Goal: Task Accomplishment & Management: Manage account settings

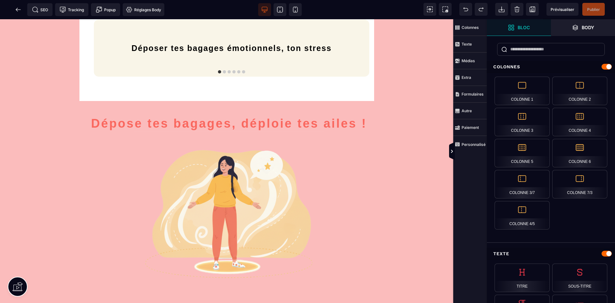
scroll to position [1442, 0]
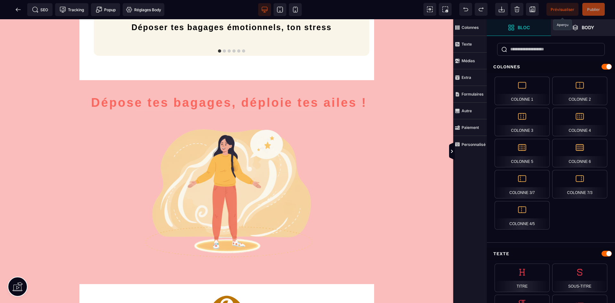
click at [553, 12] on span "Prévisualiser" at bounding box center [563, 9] width 24 height 5
click at [298, 11] on icon at bounding box center [295, 9] width 6 height 6
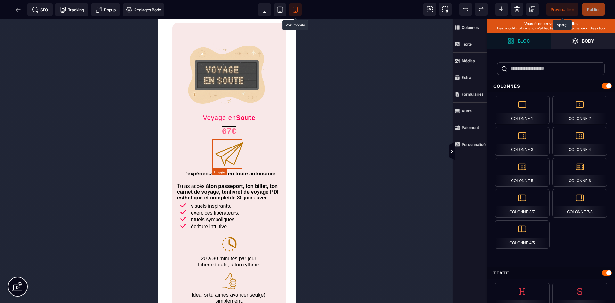
scroll to position [449, 0]
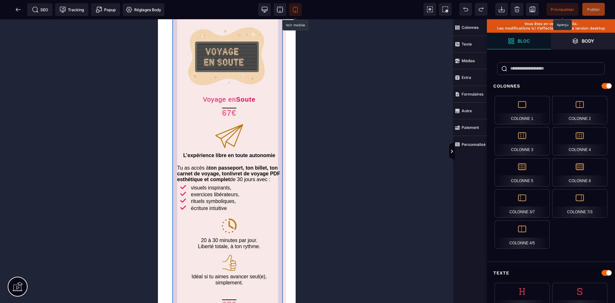
click at [281, 167] on div "Voyage en S ou te 67€ L’expérience libre en toute autonomie Tu as accès à ton p…" at bounding box center [229, 179] width 114 height 349
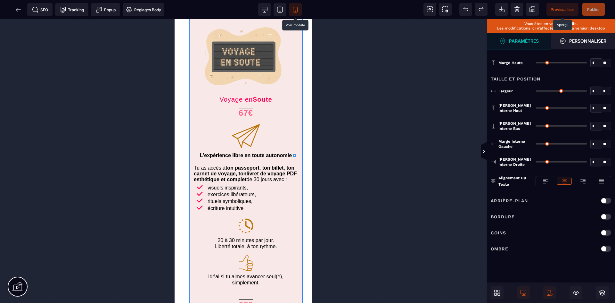
type input "*"
type input "**"
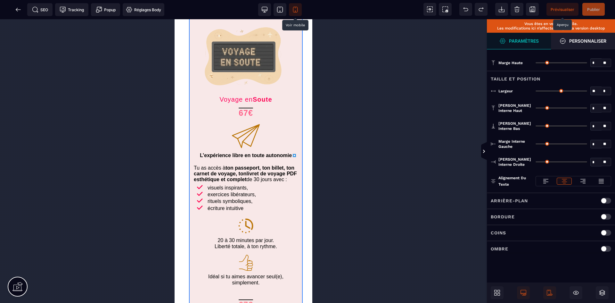
type input "**"
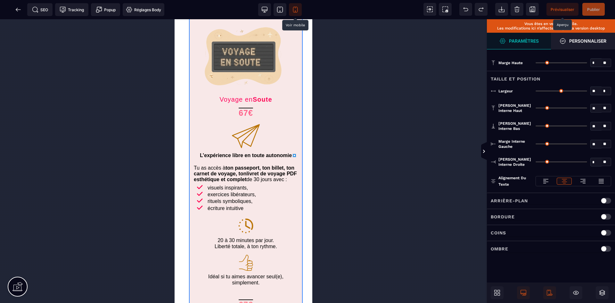
type input "**"
click at [279, 9] on icon at bounding box center [280, 9] width 6 height 6
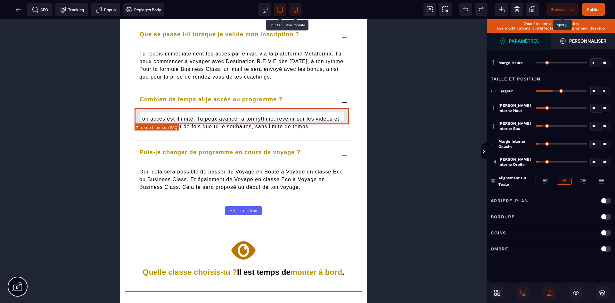
scroll to position [2564, 0]
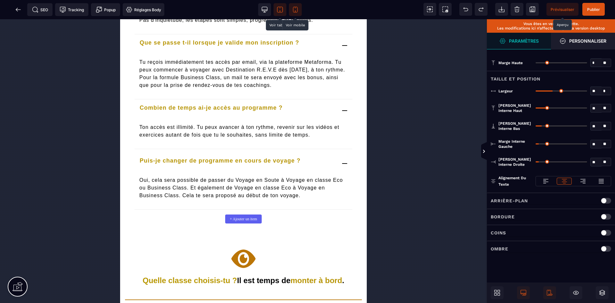
click at [296, 9] on icon at bounding box center [295, 9] width 6 height 6
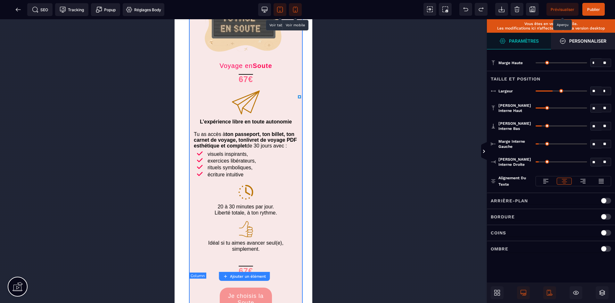
scroll to position [460, 0]
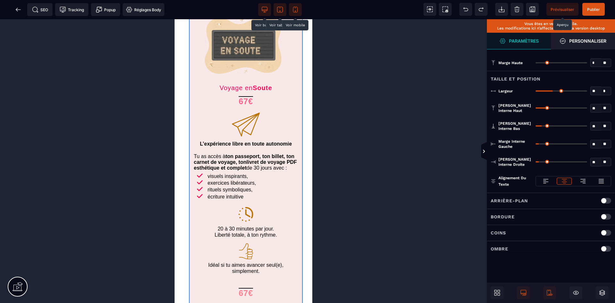
click at [266, 8] on icon at bounding box center [265, 9] width 6 height 6
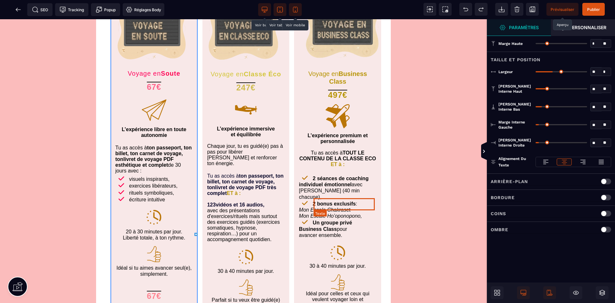
scroll to position [481, 0]
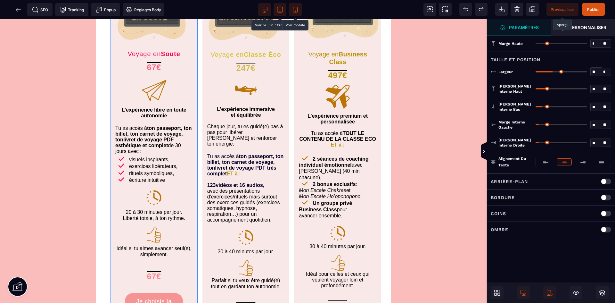
drag, startPoint x: 566, startPoint y: 11, endPoint x: 321, endPoint y: 128, distance: 271.2
click at [566, 11] on span "Prévisualiser" at bounding box center [563, 9] width 24 height 5
click at [195, 179] on div "Voyage en S ou te 67€ L’expérience libre en toute autonomie Tu as accès à ton p…" at bounding box center [154, 159] width 87 height 400
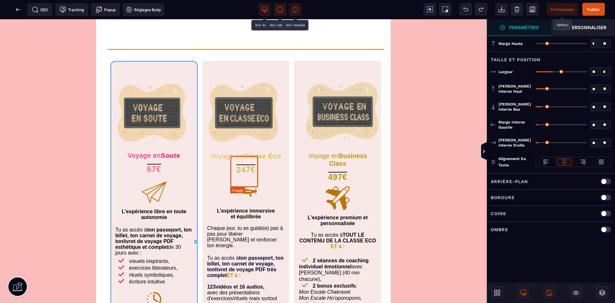
scroll to position [353, 0]
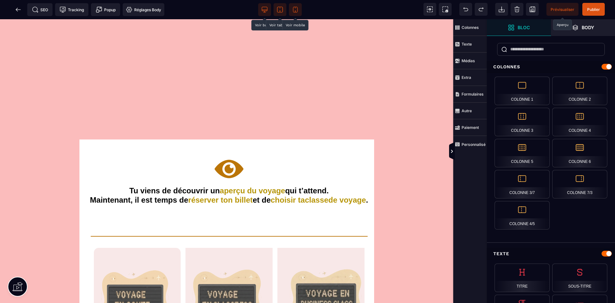
scroll to position [32, 0]
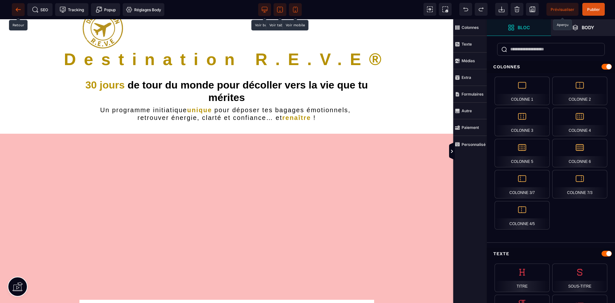
click at [17, 8] on icon at bounding box center [17, 10] width 2 height 4
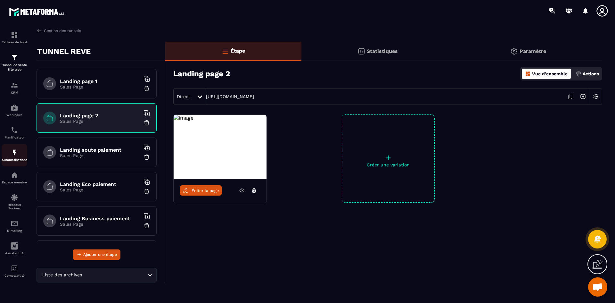
click at [12, 153] on img at bounding box center [15, 153] width 8 height 8
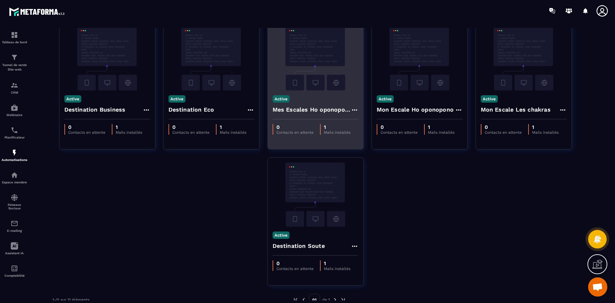
scroll to position [178, 0]
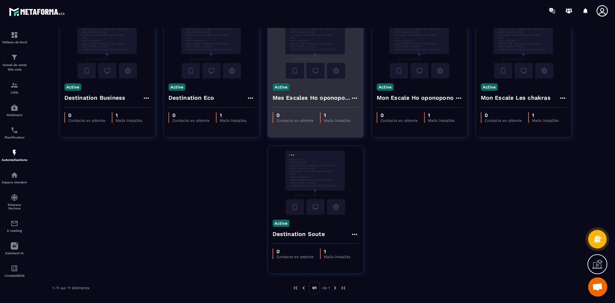
click at [331, 95] on h4 "Mes Escales Ho oponopono et chakras" at bounding box center [312, 97] width 78 height 9
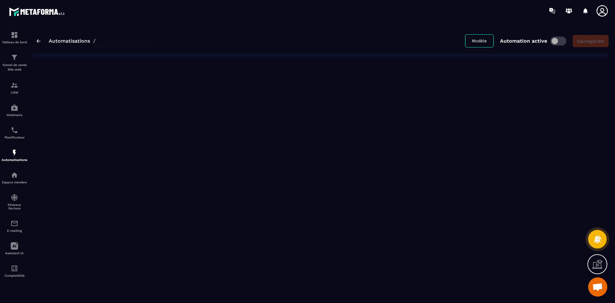
type input "**********"
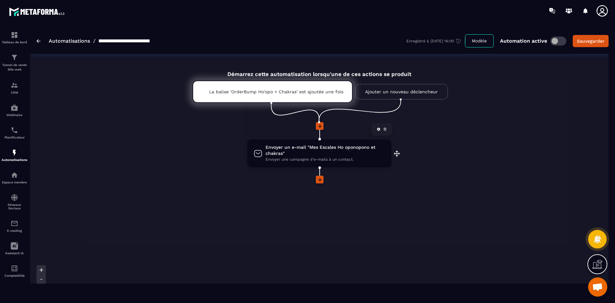
click at [319, 155] on span "Envoyer un e-mail "Mes Escales Ho oponopono et chakras"" at bounding box center [326, 150] width 120 height 12
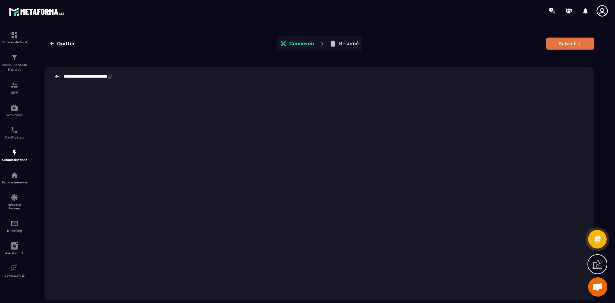
click at [566, 45] on button "Suivant" at bounding box center [570, 43] width 48 height 12
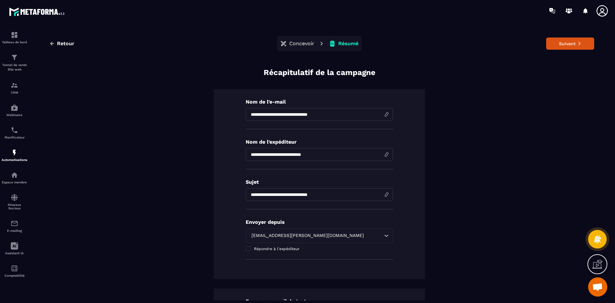
click at [319, 195] on input "**********" at bounding box center [319, 194] width 147 height 13
type input "**********"
click at [562, 45] on button "Suivant" at bounding box center [570, 43] width 48 height 12
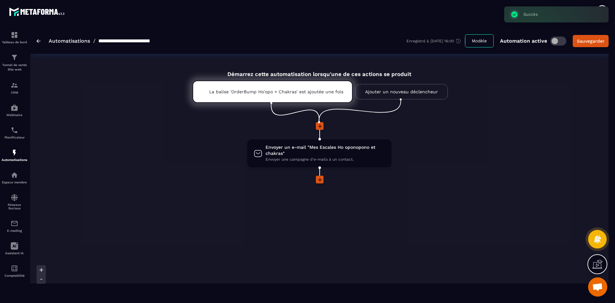
click at [56, 39] on link "Automatisations" at bounding box center [69, 41] width 41 height 6
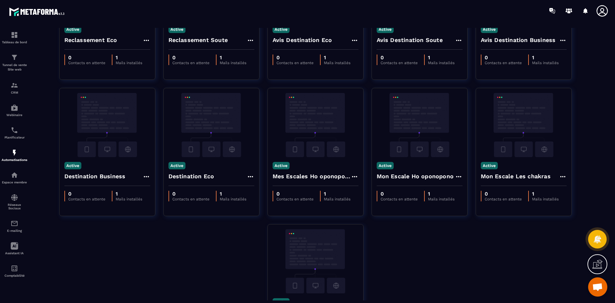
scroll to position [114, 0]
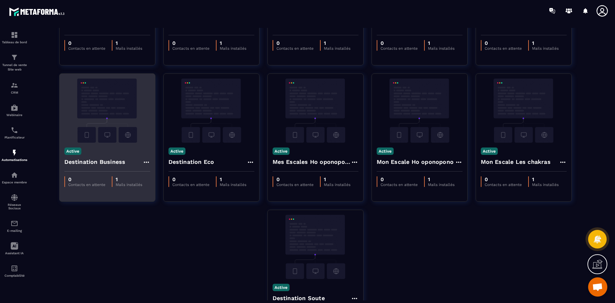
click at [119, 153] on div "Active Destination Business" at bounding box center [108, 157] width 96 height 29
click at [142, 162] on div "Destination Business" at bounding box center [107, 163] width 86 height 15
click at [146, 161] on icon at bounding box center [147, 162] width 8 height 8
click at [163, 177] on link "Modifier" at bounding box center [162, 177] width 35 height 14
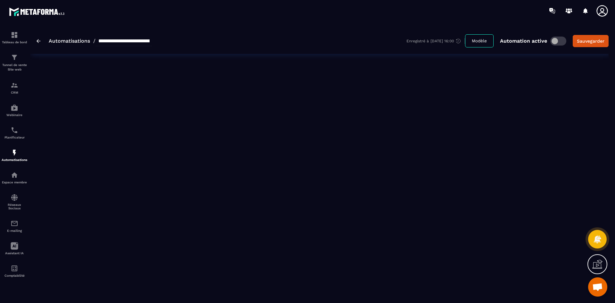
type input "**********"
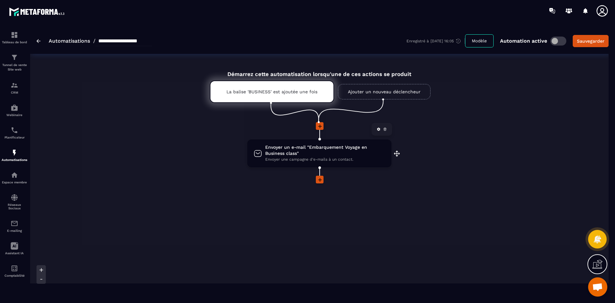
click at [297, 155] on span "Envoyer un e-mail "Embarquement Voyage en Business class"" at bounding box center [325, 150] width 120 height 12
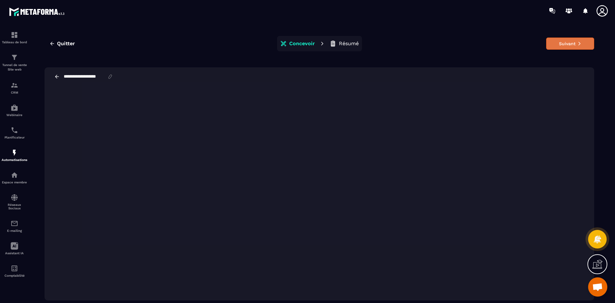
click at [562, 45] on button "Suivant" at bounding box center [570, 43] width 48 height 12
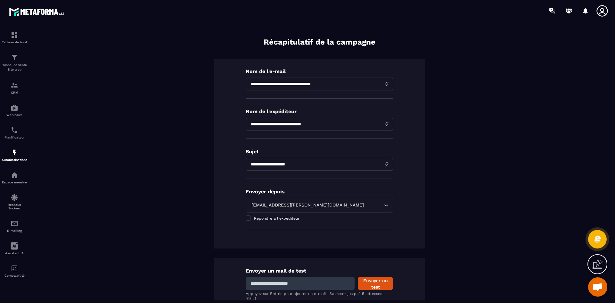
scroll to position [64, 0]
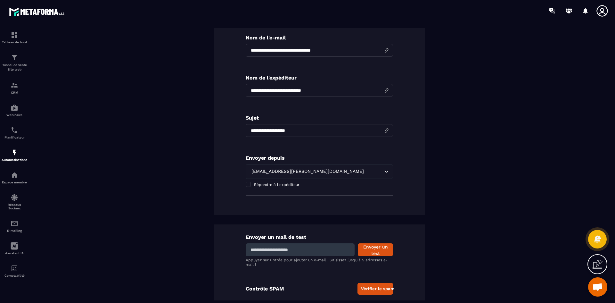
click at [299, 246] on input at bounding box center [300, 249] width 109 height 13
type input "**********"
click at [369, 252] on button "Envoyer un test" at bounding box center [375, 249] width 35 height 13
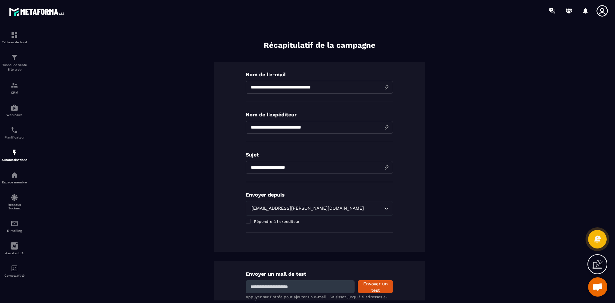
scroll to position [0, 0]
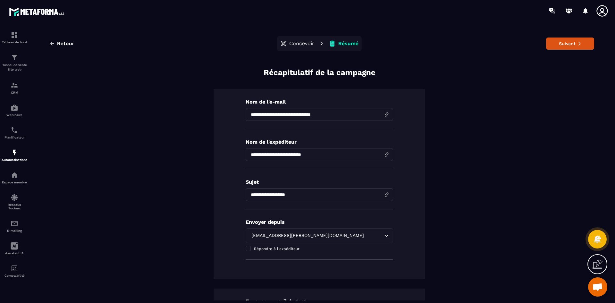
click at [292, 44] on p "Concevoir" at bounding box center [301, 43] width 25 height 6
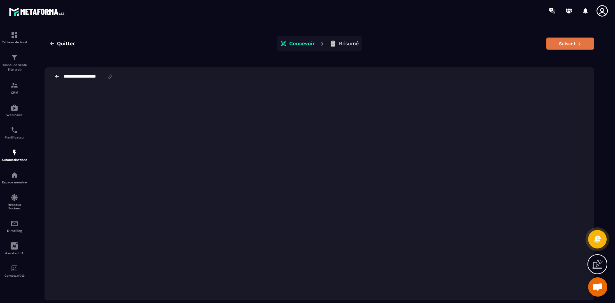
click at [583, 46] on button "Suivant" at bounding box center [570, 43] width 48 height 12
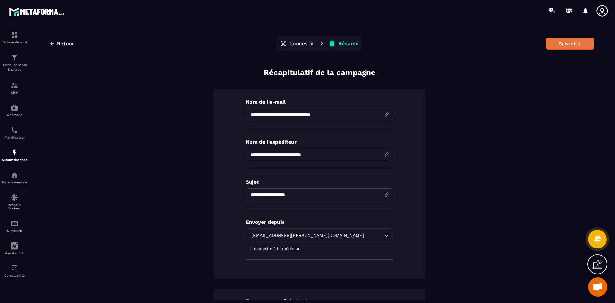
click at [570, 44] on button "Suivant" at bounding box center [570, 43] width 48 height 12
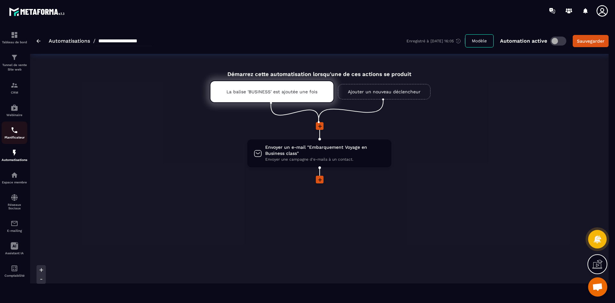
click at [12, 131] on img at bounding box center [15, 130] width 8 height 8
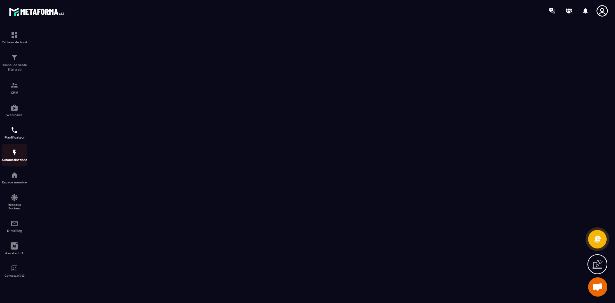
click at [16, 155] on img at bounding box center [15, 153] width 8 height 8
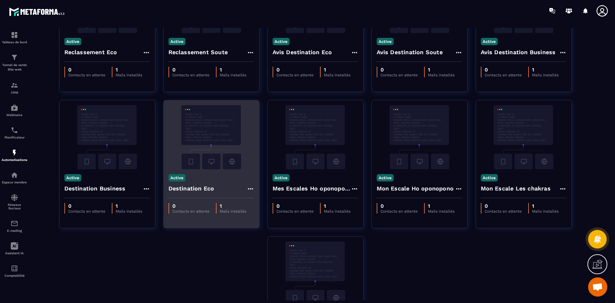
scroll to position [178, 0]
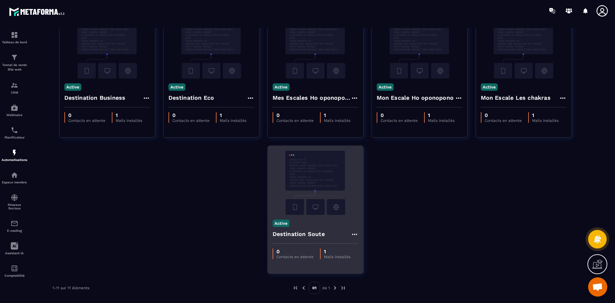
click at [339, 223] on div "Active Destination Soute" at bounding box center [316, 229] width 96 height 29
click at [316, 179] on img at bounding box center [316, 183] width 86 height 64
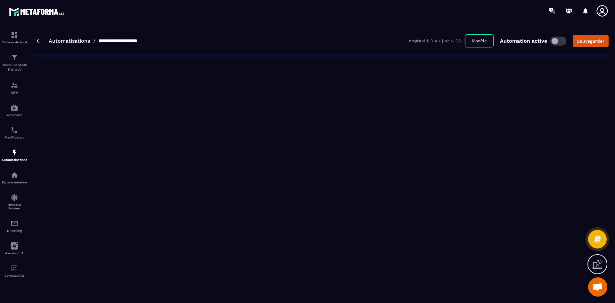
type input "**********"
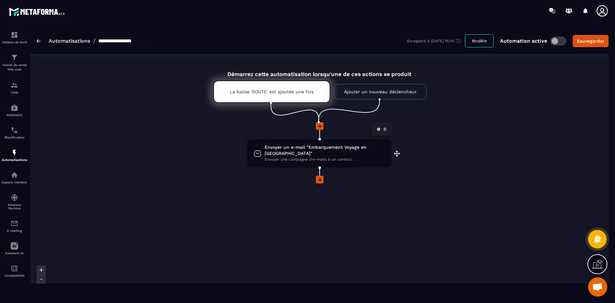
click at [308, 149] on span "Envoyer un e-mail "Embarquement Voyage en [GEOGRAPHIC_DATA]"" at bounding box center [325, 150] width 121 height 12
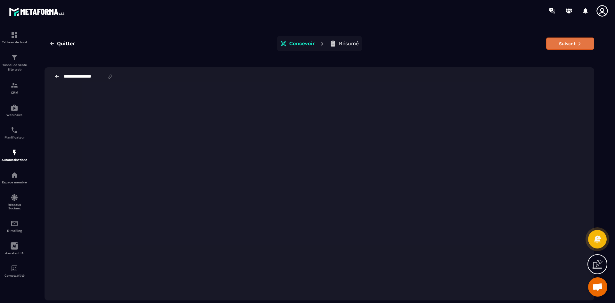
click at [567, 46] on button "Suivant" at bounding box center [570, 43] width 48 height 12
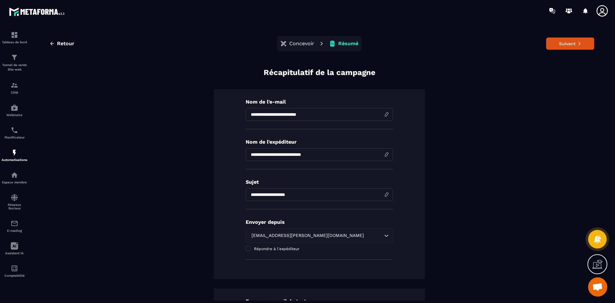
click at [567, 46] on button "Suivant" at bounding box center [570, 43] width 48 height 12
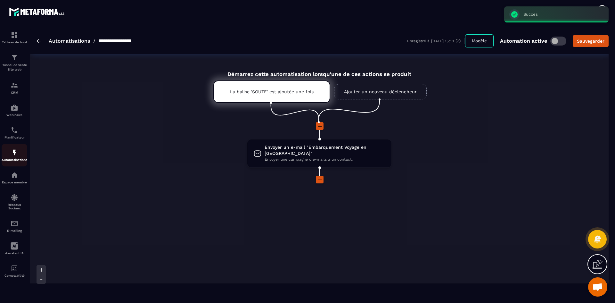
click at [17, 157] on div "Automatisations" at bounding box center [15, 155] width 26 height 13
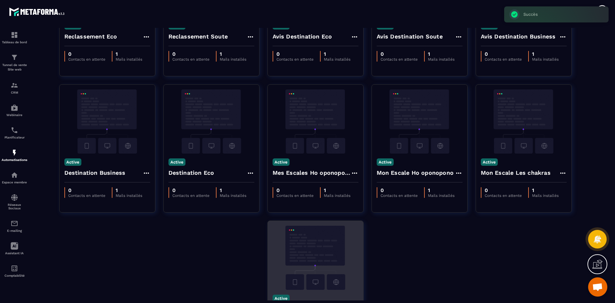
scroll to position [178, 0]
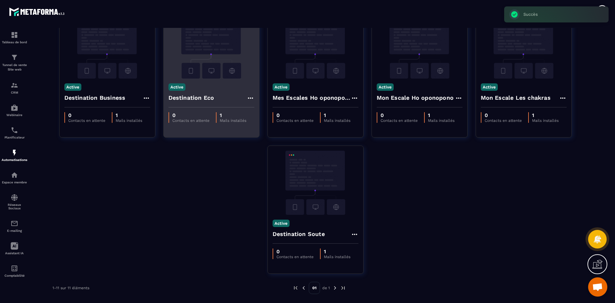
click at [211, 86] on div "Active Destination Eco" at bounding box center [212, 93] width 96 height 29
click at [224, 90] on div "Active Destination Eco" at bounding box center [212, 93] width 96 height 29
click at [228, 45] on img at bounding box center [212, 46] width 86 height 64
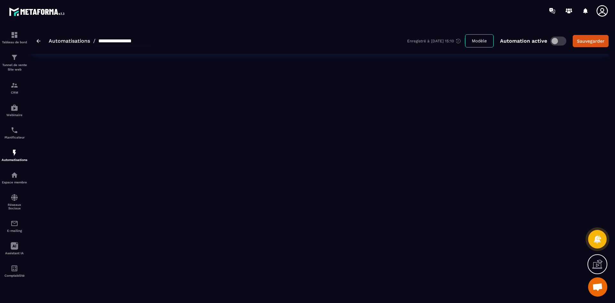
type input "**********"
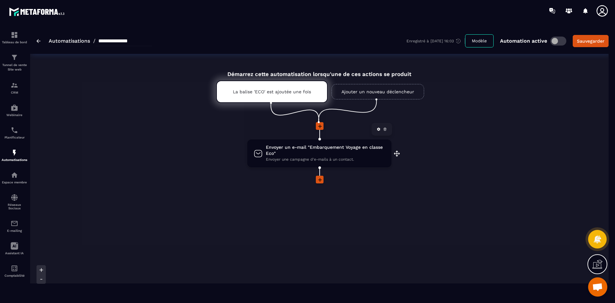
click at [320, 151] on span "Envoyer un e-mail "Embarquement Voyage en classe Eco"" at bounding box center [325, 150] width 119 height 12
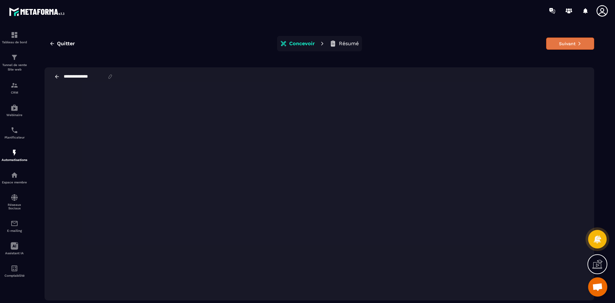
click at [584, 42] on button "Suivant" at bounding box center [570, 43] width 48 height 12
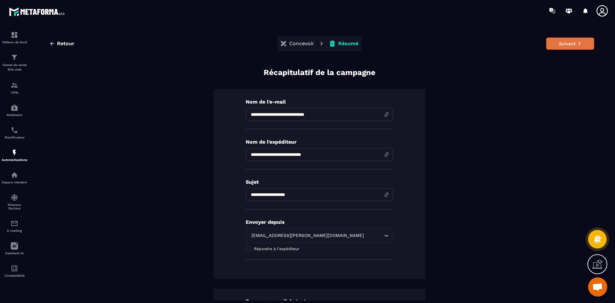
click at [578, 42] on icon at bounding box center [580, 43] width 4 height 4
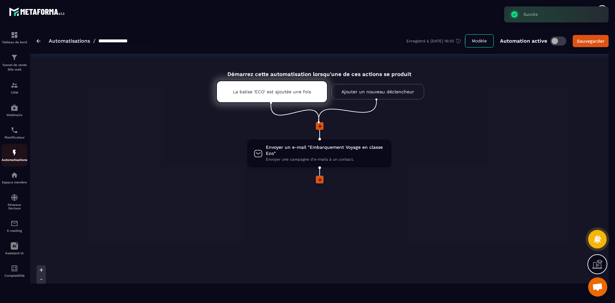
click at [14, 155] on img at bounding box center [15, 153] width 8 height 8
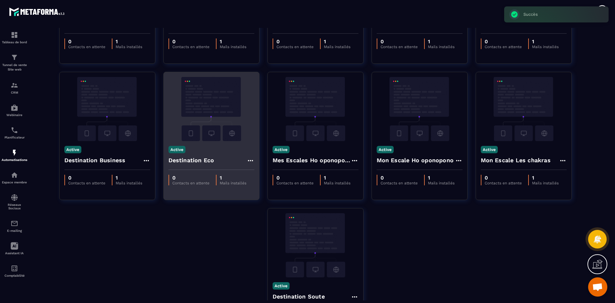
scroll to position [128, 0]
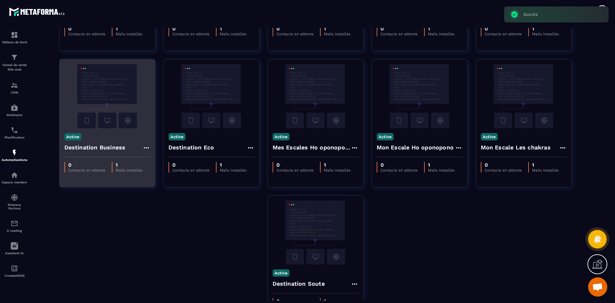
click at [118, 96] on img at bounding box center [107, 96] width 86 height 64
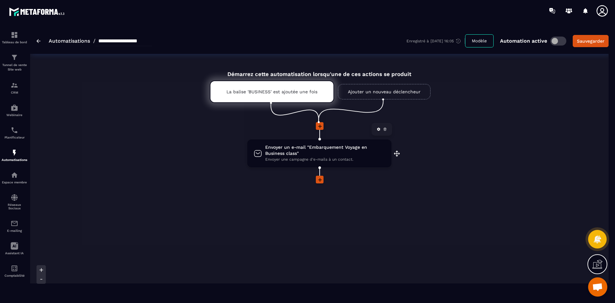
click at [305, 156] on span "Envoyer un e-mail "Embarquement Voyage en Business class"" at bounding box center [325, 150] width 120 height 12
